Goal: Information Seeking & Learning: Learn about a topic

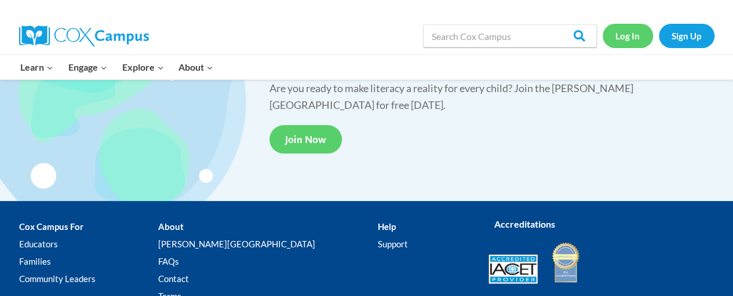
scroll to position [2215, 0]
click at [626, 30] on link "Log In" at bounding box center [628, 36] width 50 height 24
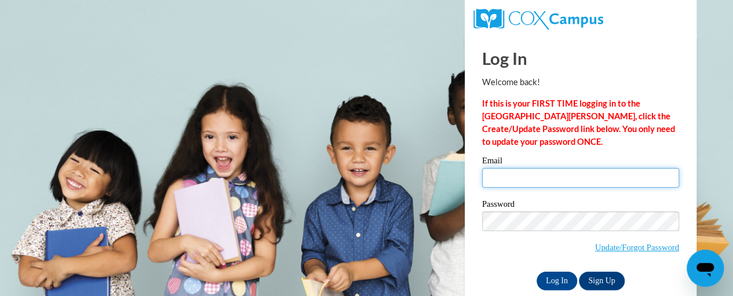
type input "[EMAIL_ADDRESS][DOMAIN_NAME]"
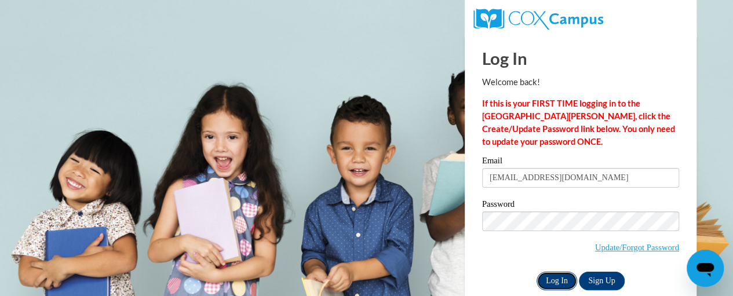
click at [556, 285] on input "Log In" at bounding box center [556, 281] width 41 height 19
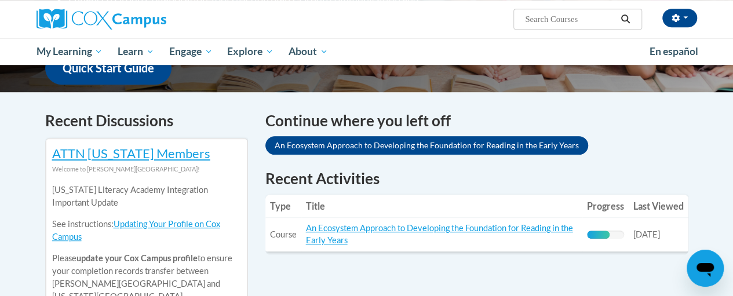
scroll to position [315, 0]
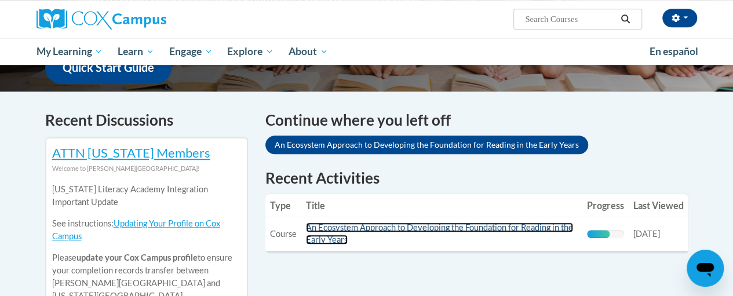
click at [389, 230] on link "An Ecosystem Approach to Developing the Foundation for Reading in the Early Yea…" at bounding box center [439, 233] width 267 height 22
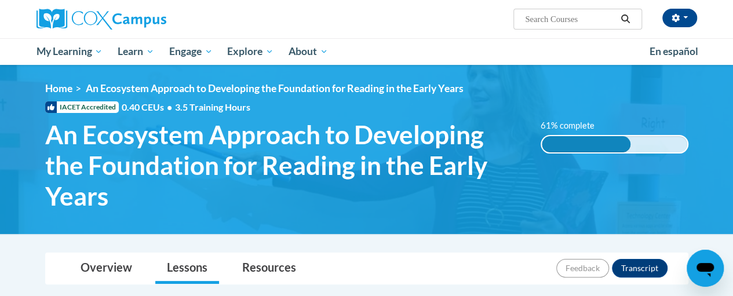
click at [51, 152] on span "An Ecosystem Approach to Developing the Foundation for Reading in the Early Yea…" at bounding box center [284, 165] width 478 height 92
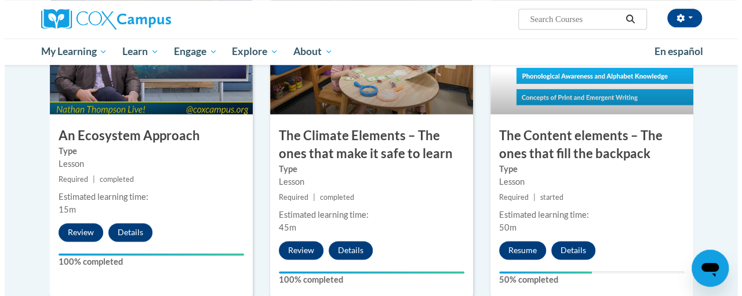
scroll to position [685, 0]
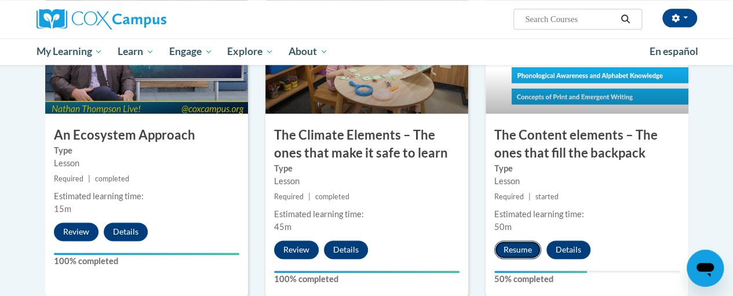
click at [521, 257] on button "Resume" at bounding box center [517, 249] width 47 height 19
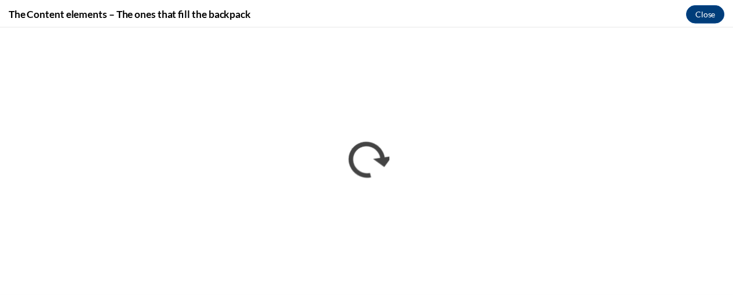
scroll to position [0, 0]
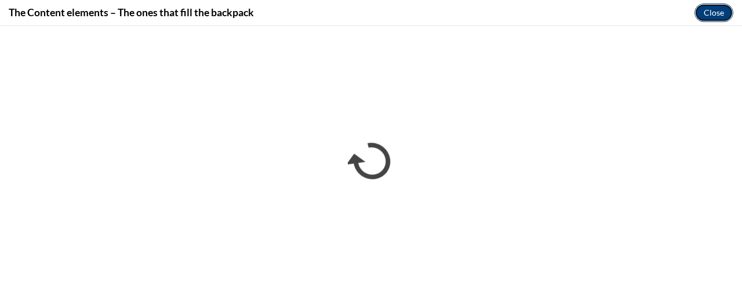
click at [720, 15] on button "Close" at bounding box center [713, 12] width 39 height 19
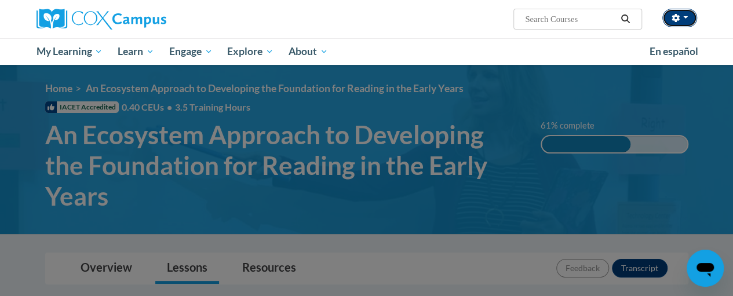
click at [676, 12] on button "button" at bounding box center [679, 18] width 35 height 19
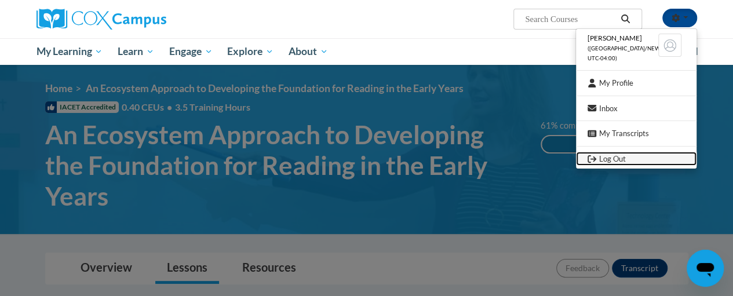
click at [612, 158] on link "Log Out" at bounding box center [636, 159] width 121 height 14
